Goal: Register for event/course

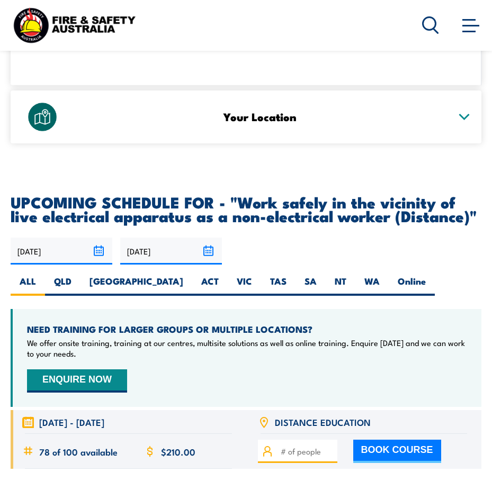
scroll to position [1976, 0]
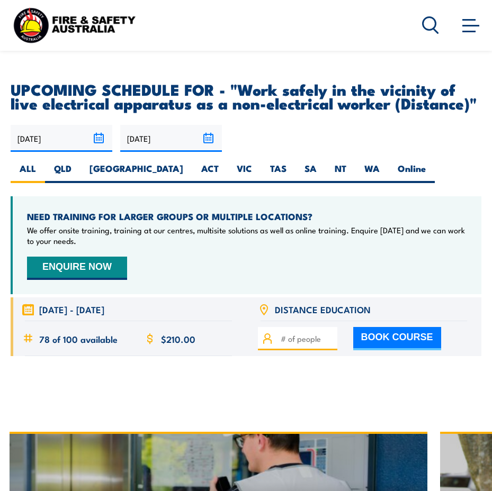
click at [293, 338] on input "number" at bounding box center [307, 339] width 53 height 12
type input "1"
click at [403, 344] on button "BOOK COURSE" at bounding box center [397, 338] width 88 height 23
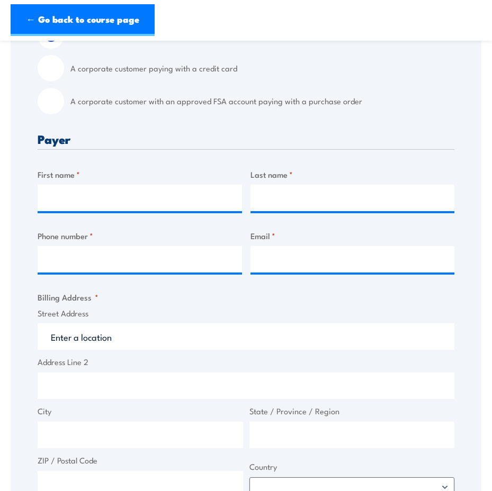
scroll to position [282, 0]
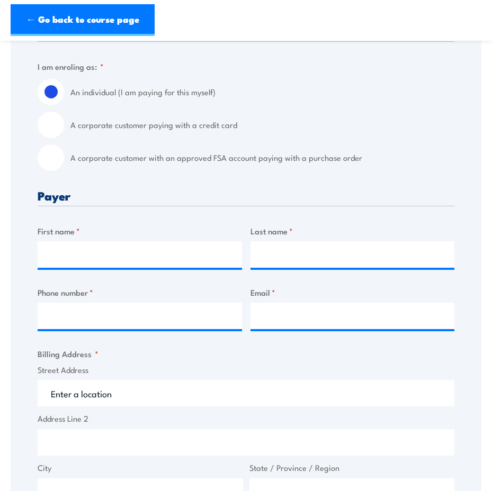
click at [55, 129] on input "A corporate customer paying with a credit card" at bounding box center [51, 125] width 26 height 26
radio input "true"
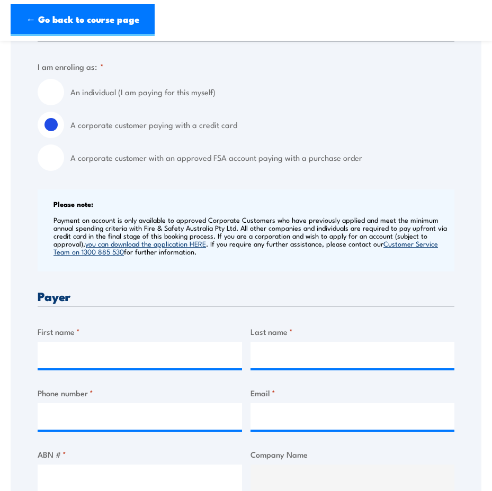
scroll to position [339, 0]
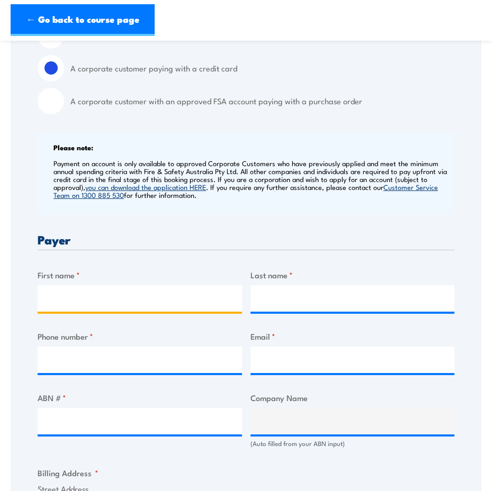
click at [74, 292] on input "First name *" at bounding box center [140, 298] width 204 height 26
type input "Alyssa"
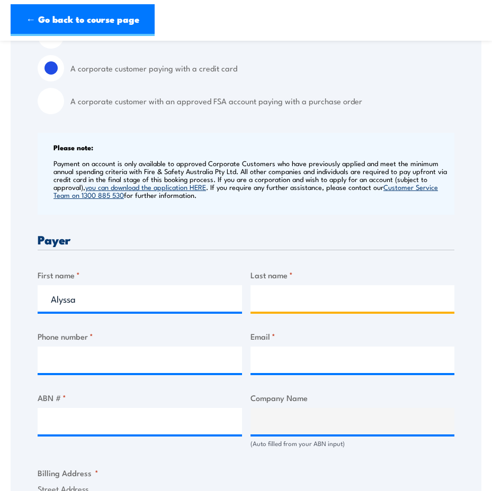
type input "[GEOGRAPHIC_DATA]"
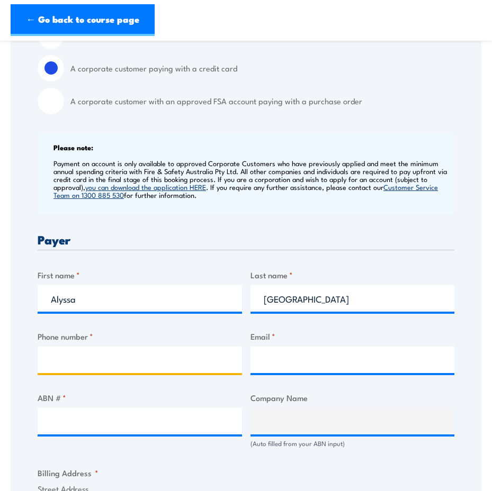
type input "0732821544"
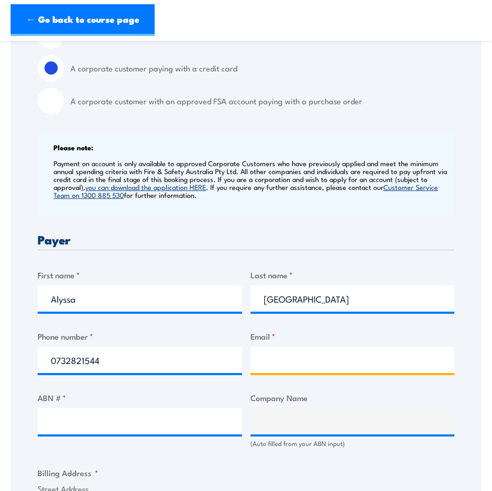
type input "[EMAIL_ADDRESS][DOMAIN_NAME]"
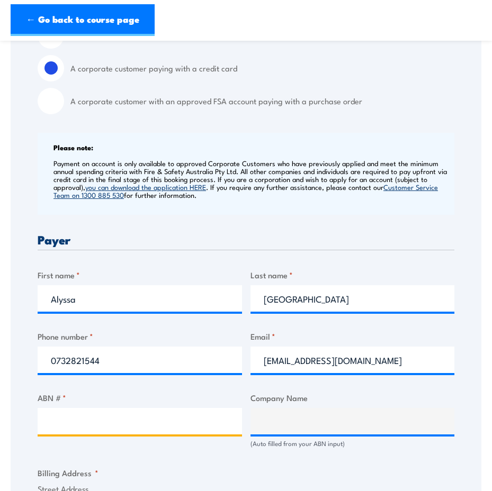
click at [60, 420] on input "ABN # *" at bounding box center [140, 421] width 204 height 26
type input "98121540225"
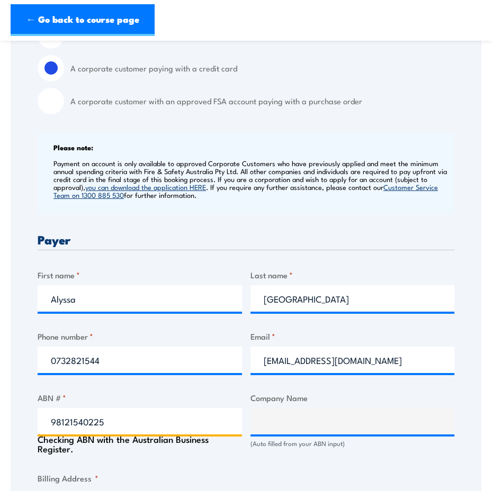
type input "Naric Pty Ltd"
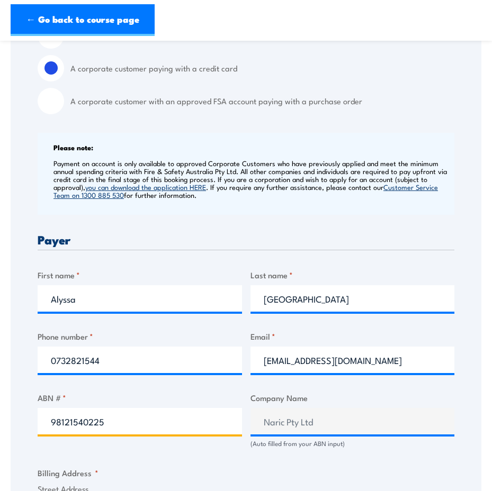
type input "98121540225"
click at [265, 461] on div "Billing details I am enroling as: * An individual (I am paying for this myself)…" at bounding box center [246, 440] width 417 height 945
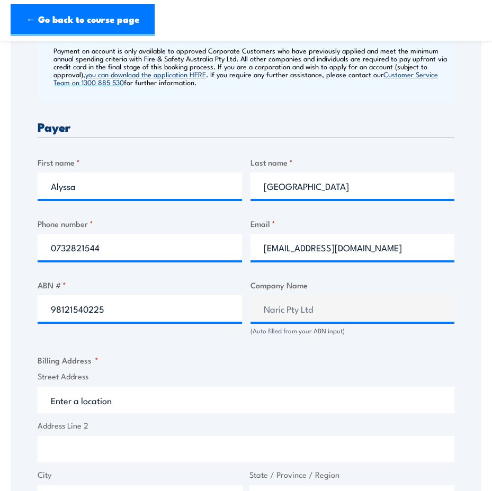
scroll to position [508, 0]
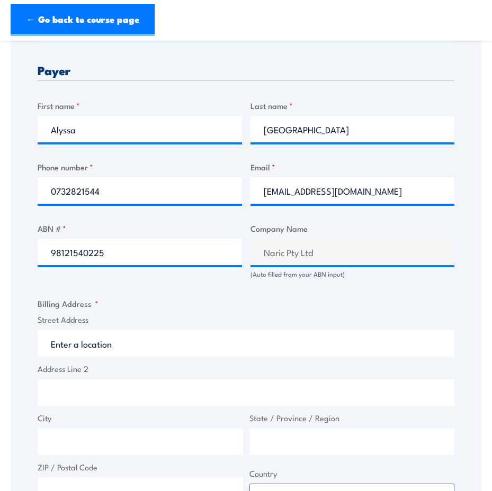
click at [85, 341] on input "Street Address" at bounding box center [246, 343] width 417 height 26
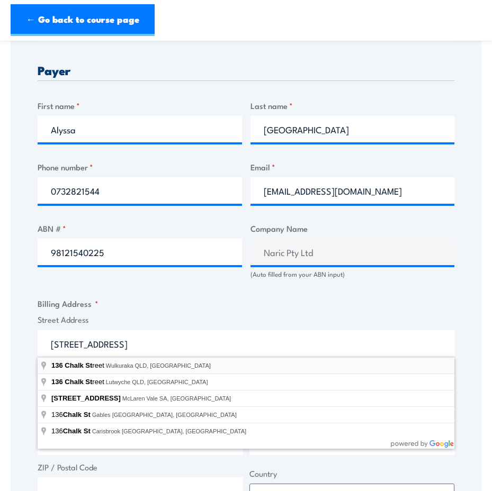
type input "[STREET_ADDRESS]"
type input "Wulkuraka"
type input "[GEOGRAPHIC_DATA]"
type input "4305"
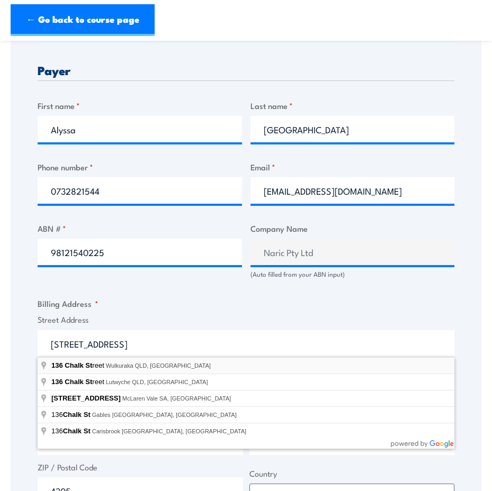
select select "[GEOGRAPHIC_DATA]"
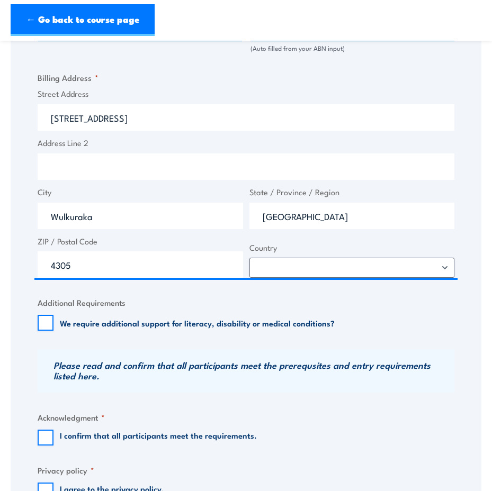
scroll to position [790, 0]
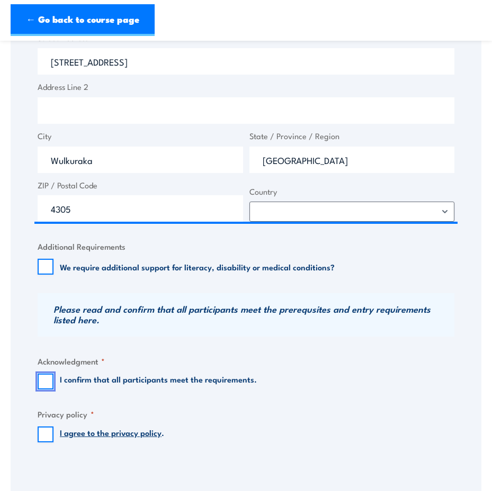
click at [46, 384] on input "I confirm that all participants meet the requirements." at bounding box center [46, 382] width 16 height 16
checkbox input "true"
click at [41, 438] on input "I agree to the privacy policy ." at bounding box center [46, 435] width 16 height 16
checkbox input "true"
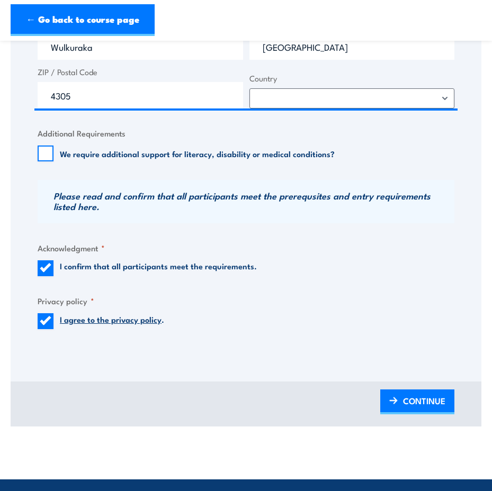
click at [397, 398] on img at bounding box center [393, 400] width 8 height 7
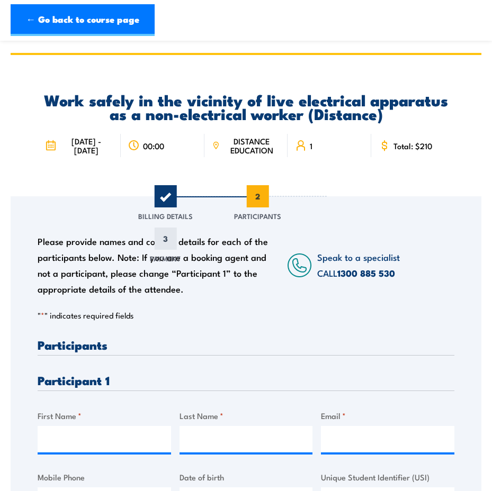
scroll to position [113, 0]
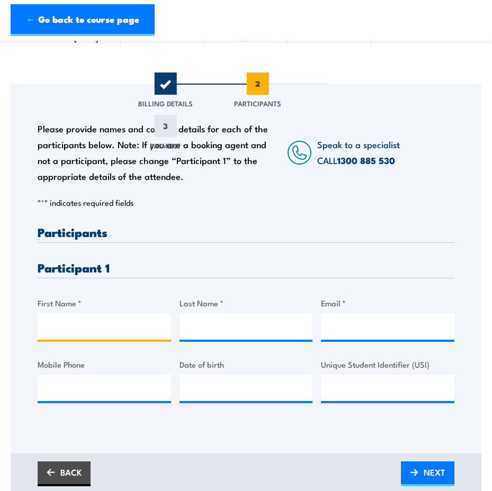
click at [79, 330] on input "First Name *" at bounding box center [104, 326] width 133 height 26
type input "[PERSON_NAME]"
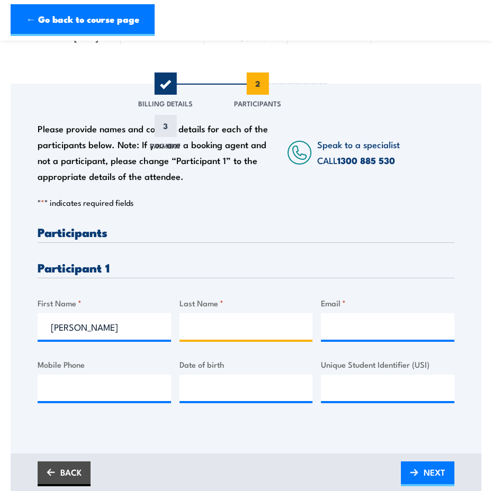
type input "[PERSON_NAME]"
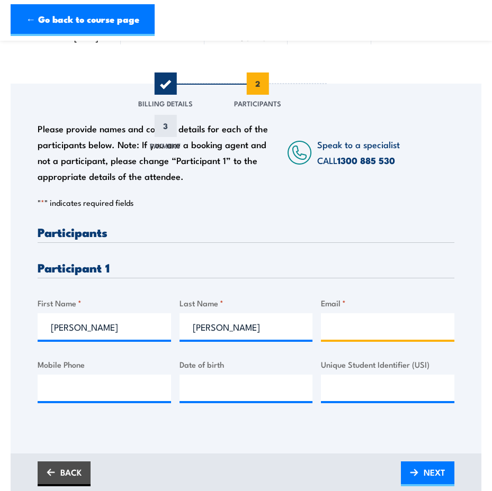
type input "[EMAIL_ADDRESS][PERSON_NAME][DOMAIN_NAME]"
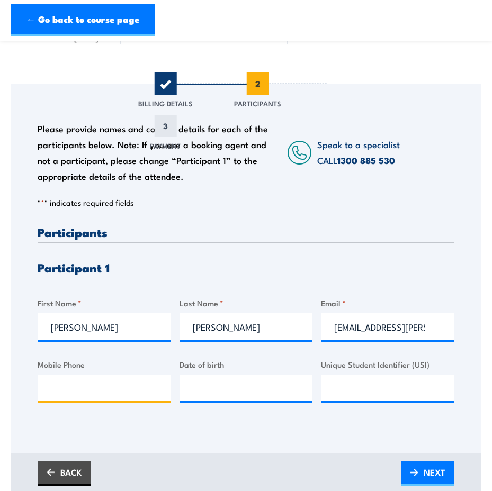
type input "0400724269"
type input "[PERSON_NAME]"
type input "__/__/____"
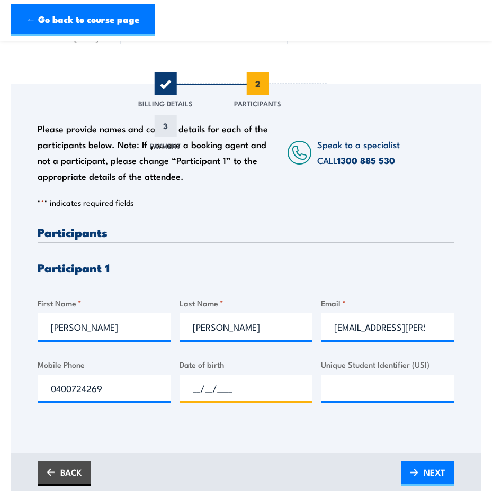
click at [205, 394] on input "__/__/____" at bounding box center [245, 388] width 133 height 26
type input "[DATE]"
click at [340, 384] on input "Unique Student Identifier (USI)" at bounding box center [387, 388] width 133 height 26
paste input "CXGFZAAC27"
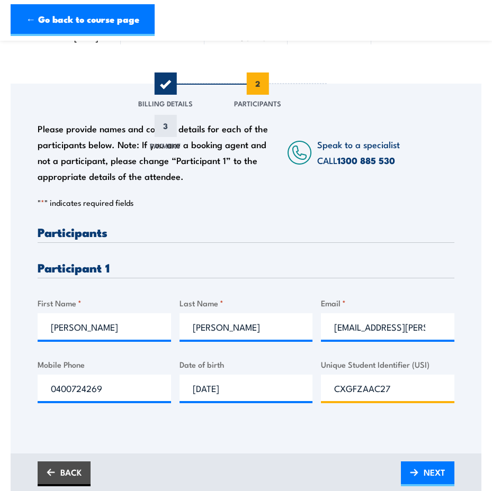
type input "CXGFZAAC27"
click at [428, 467] on span "NEXT" at bounding box center [435, 473] width 22 height 28
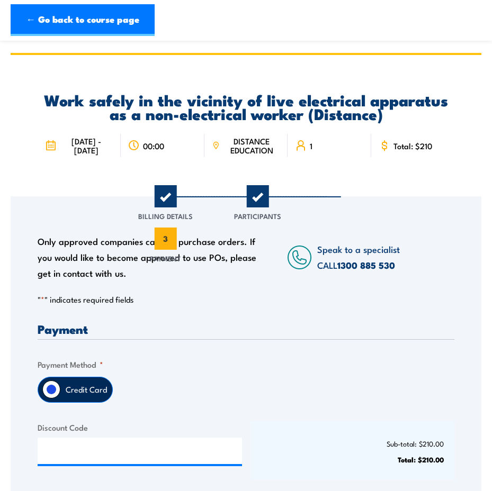
scroll to position [113, 0]
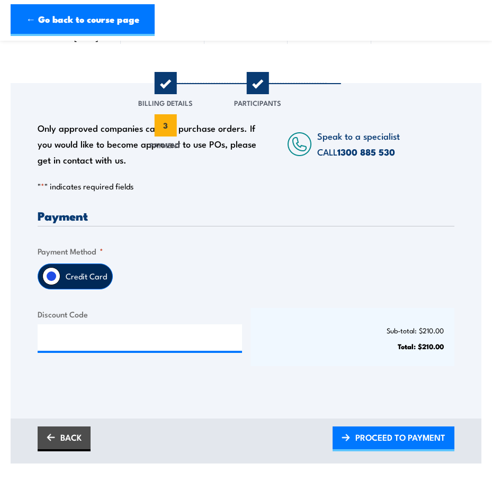
click at [364, 442] on span "PROCEED TO PAYMENT" at bounding box center [400, 438] width 90 height 28
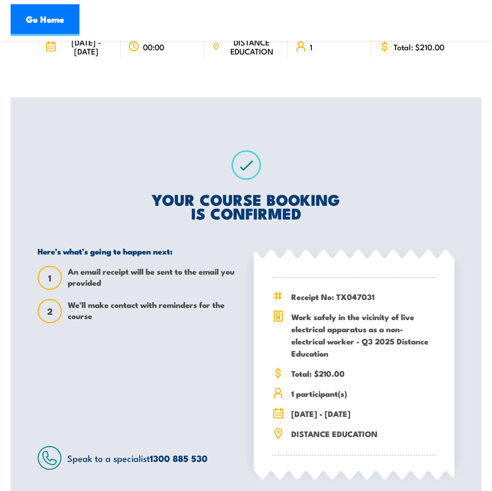
scroll to position [169, 0]
